Goal: Task Accomplishment & Management: Manage account settings

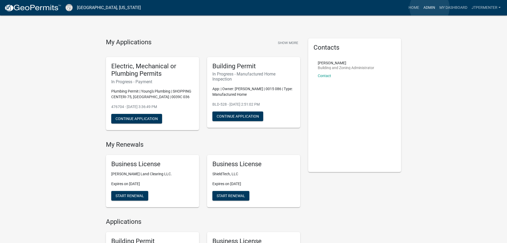
click at [430, 7] on link "Admin" at bounding box center [430, 8] width 16 height 10
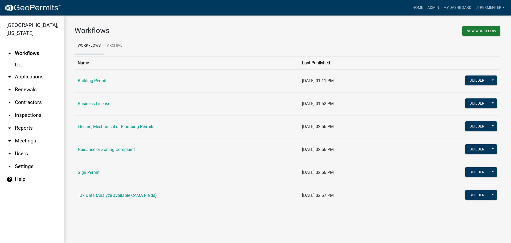
click at [25, 70] on link "arrow_drop_down Applications" at bounding box center [32, 76] width 64 height 13
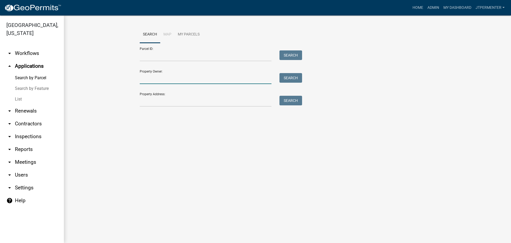
click at [154, 77] on input "Property Owner:" at bounding box center [206, 78] width 132 height 11
type input "[PERSON_NAME]"
click at [300, 80] on button "Search" at bounding box center [291, 78] width 23 height 10
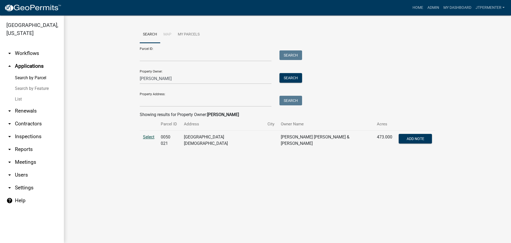
click at [153, 137] on span "Select" at bounding box center [148, 136] width 11 height 5
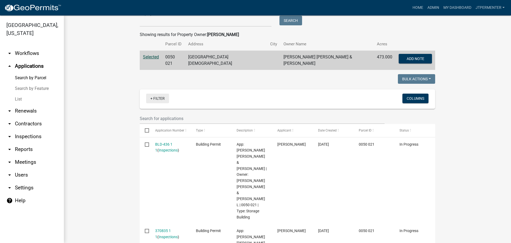
scroll to position [93, 0]
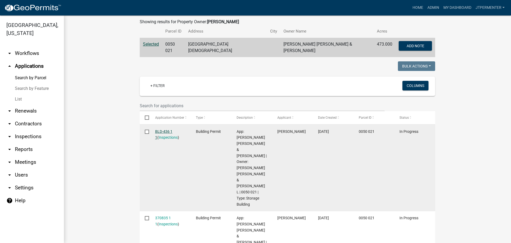
click at [158, 131] on link "BLD-436 1 1" at bounding box center [163, 134] width 17 height 10
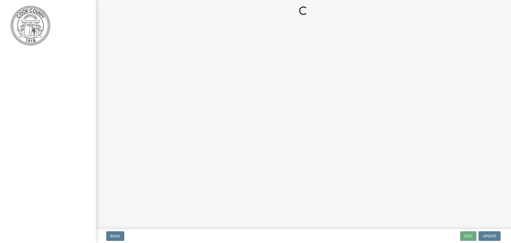
select select "99a32835-11ba-4368-9d1a-cbf1779c6d76"
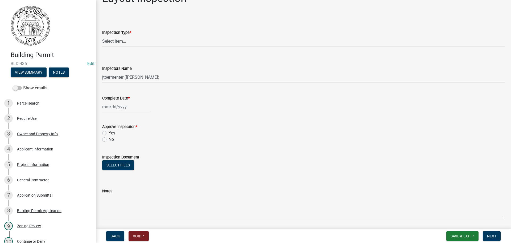
scroll to position [5, 0]
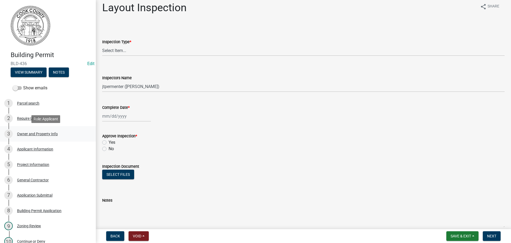
click at [49, 134] on div "Owner and Property Info" at bounding box center [37, 134] width 41 height 4
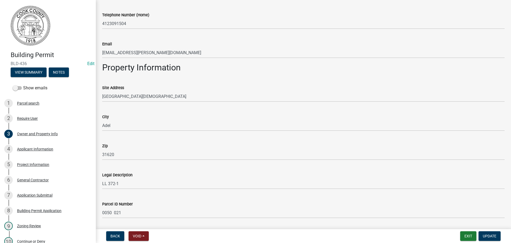
scroll to position [261, 0]
